Goal: Contribute content

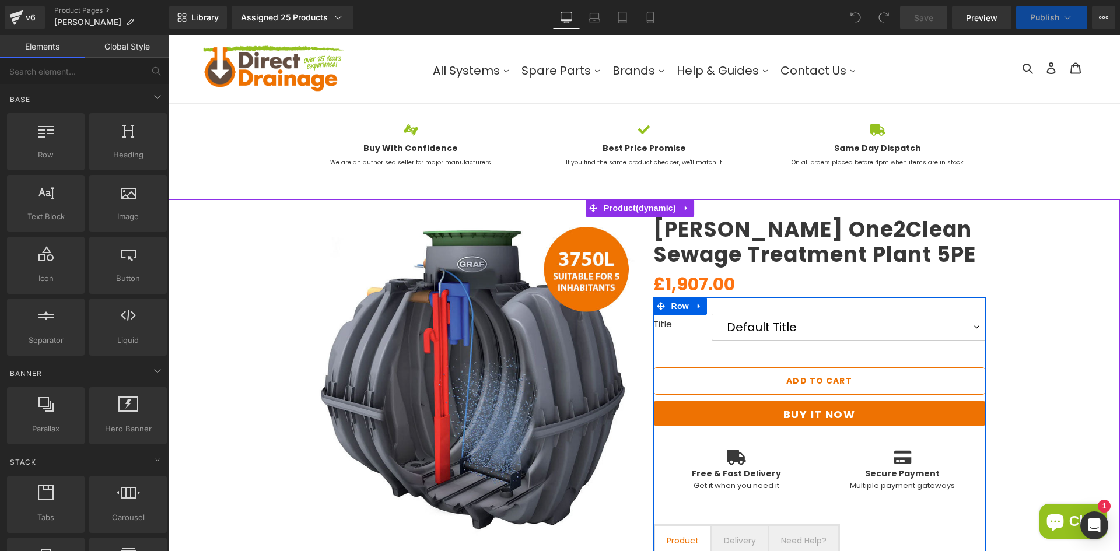
scroll to position [58, 0]
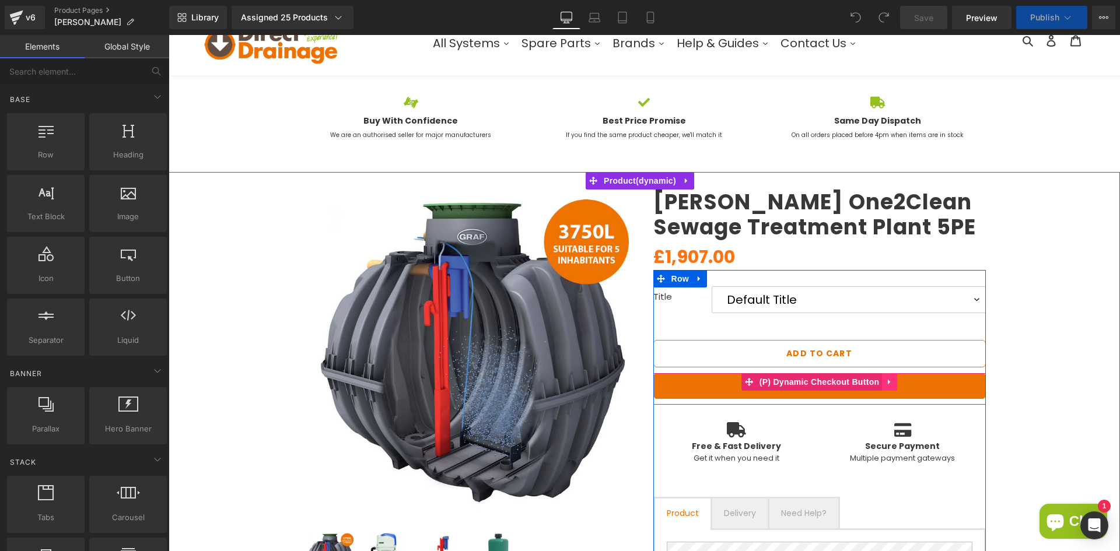
click at [890, 382] on link at bounding box center [889, 382] width 15 height 18
click at [893, 382] on icon at bounding box center [897, 382] width 8 height 8
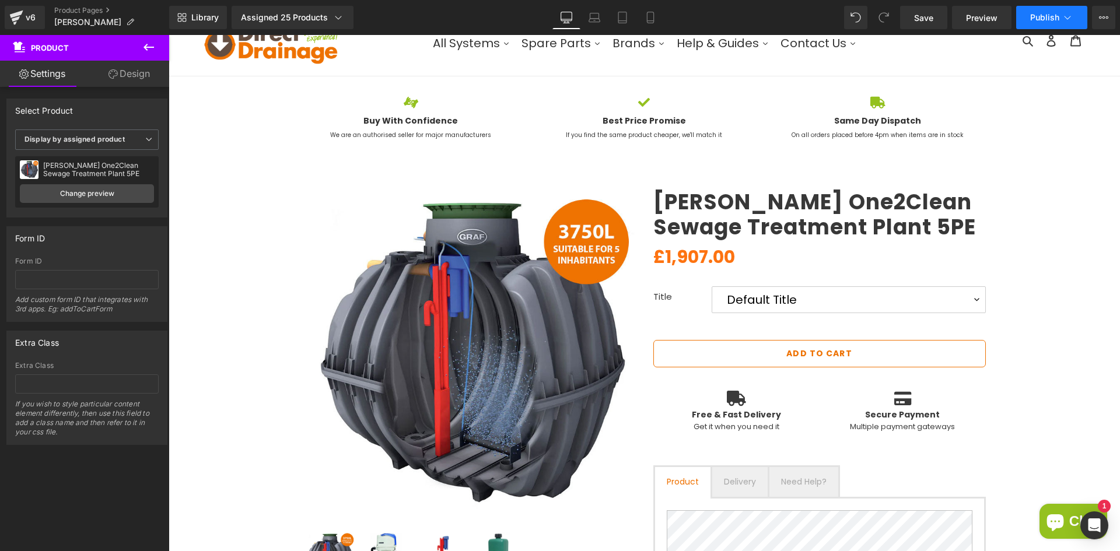
click at [1032, 20] on span "Publish" at bounding box center [1045, 17] width 29 height 9
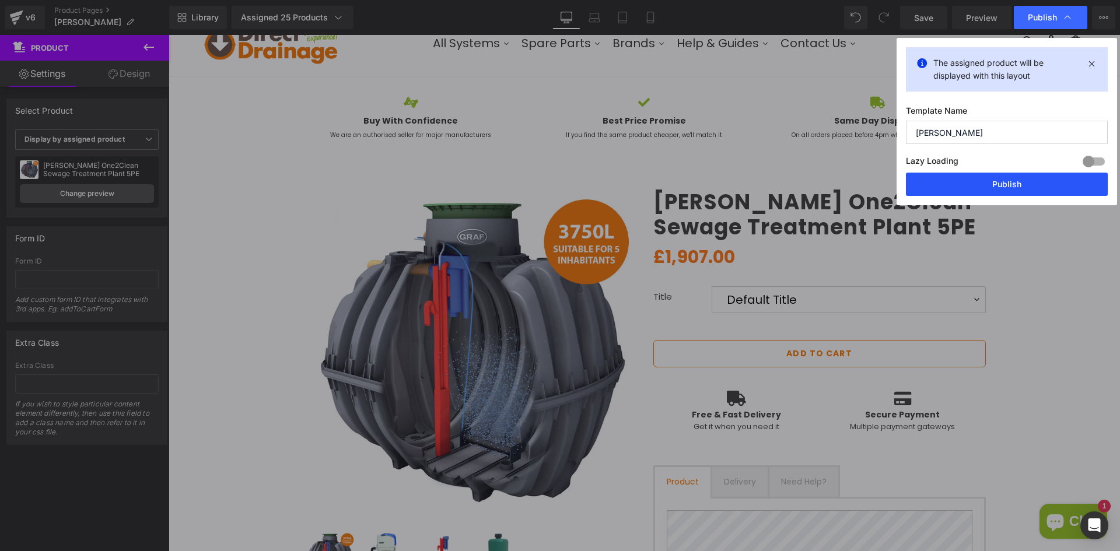
drag, startPoint x: 957, startPoint y: 187, endPoint x: 326, endPoint y: 85, distance: 639.7
click at [957, 187] on button "Publish" at bounding box center [1007, 184] width 202 height 23
